Goal: Task Accomplishment & Management: Use online tool/utility

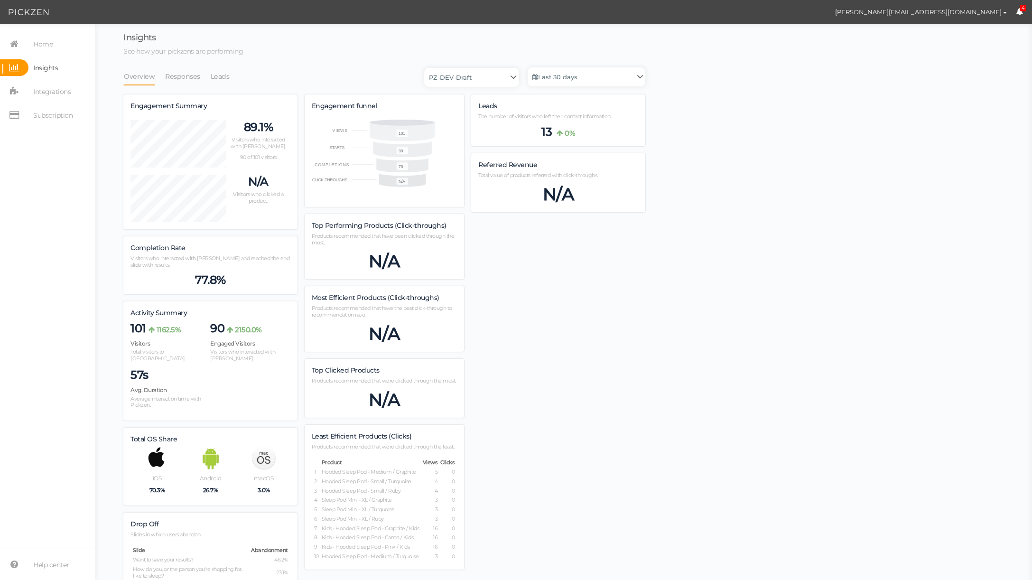
scroll to position [595, 522]
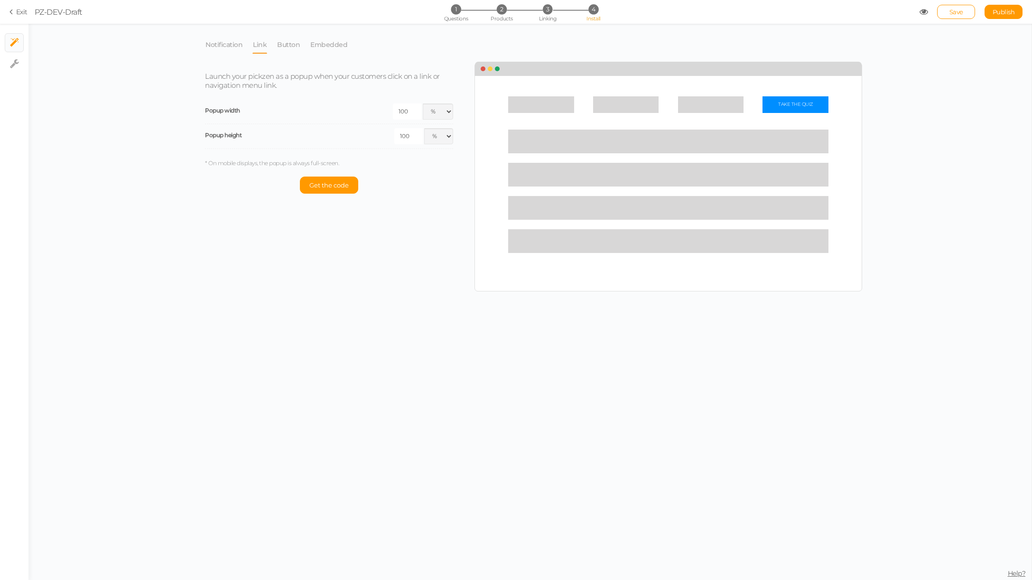
select select "pct"
click at [315, 44] on link "Embedded" at bounding box center [329, 45] width 38 height 18
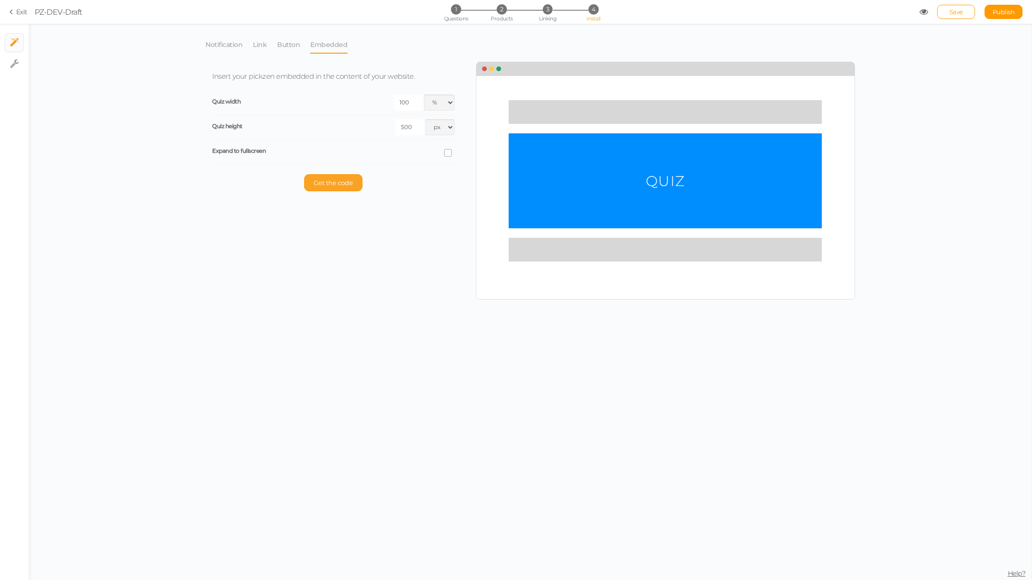
click at [317, 177] on button "Get the code" at bounding box center [333, 182] width 58 height 17
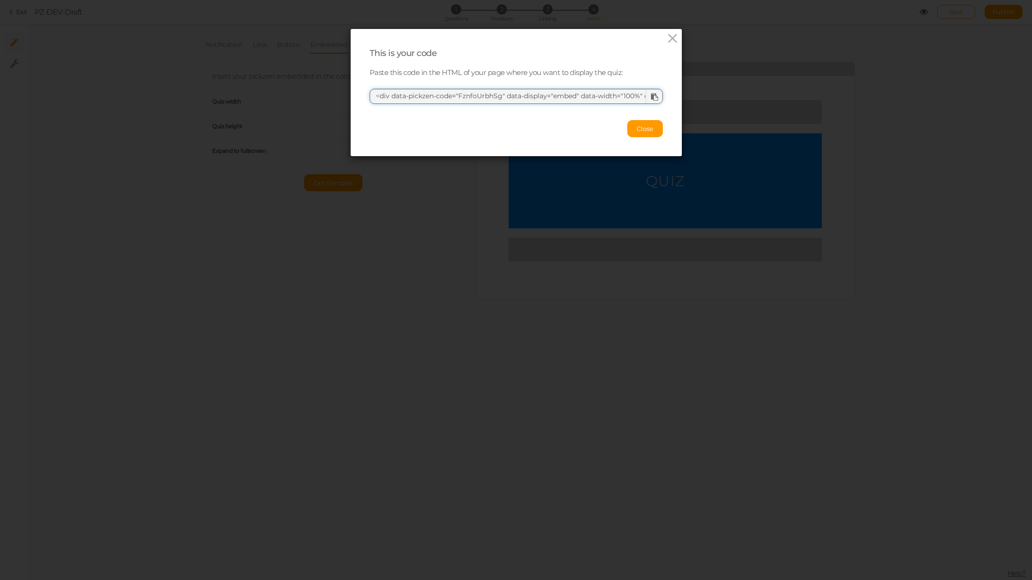
click at [451, 97] on textarea "<div data-pickzen-code="FznfoUrbhSg" data-display="embed" data-width="100%" dat…" at bounding box center [516, 96] width 293 height 15
click at [669, 38] on icon at bounding box center [673, 38] width 14 height 14
